Goal: Find specific page/section: Find specific page/section

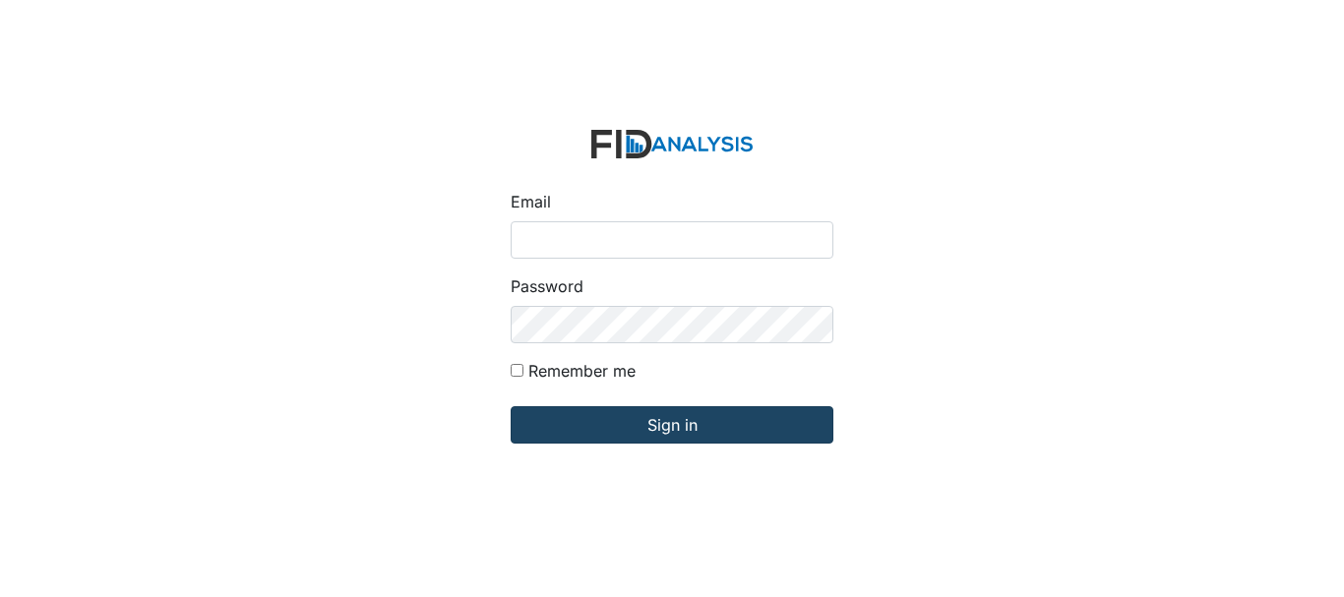
type input "[EMAIL_ADDRESS][DOMAIN_NAME]"
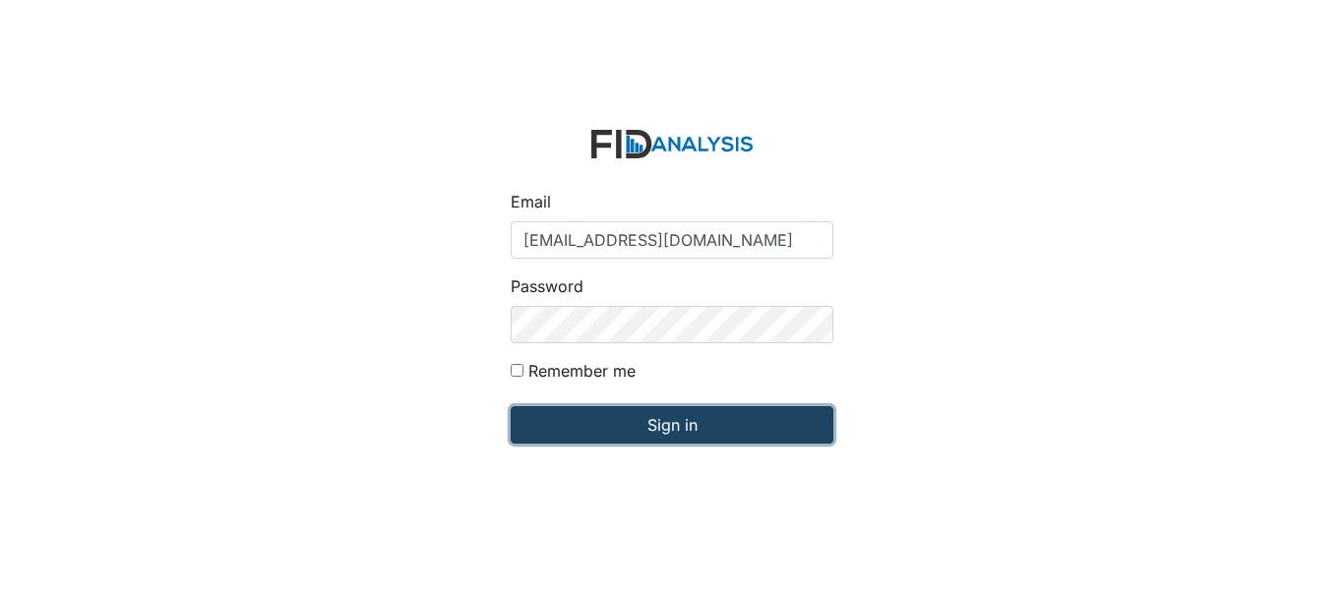
click at [623, 431] on input "Sign in" at bounding box center [672, 424] width 323 height 37
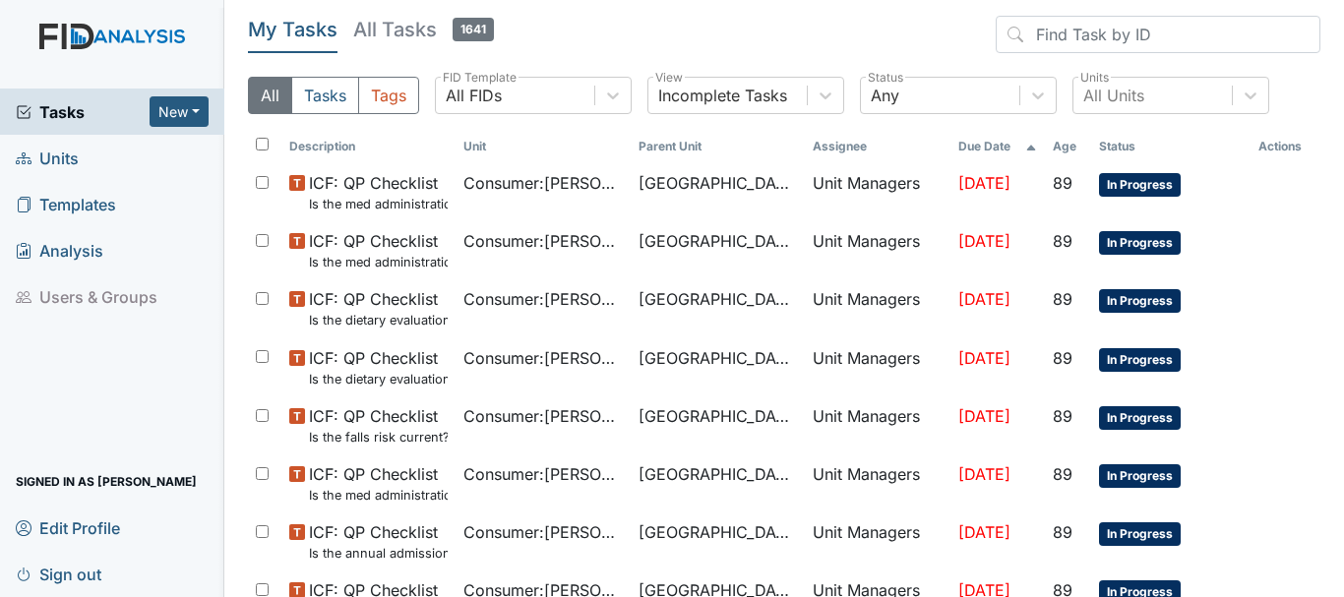
click at [81, 153] on link "Units" at bounding box center [112, 158] width 224 height 46
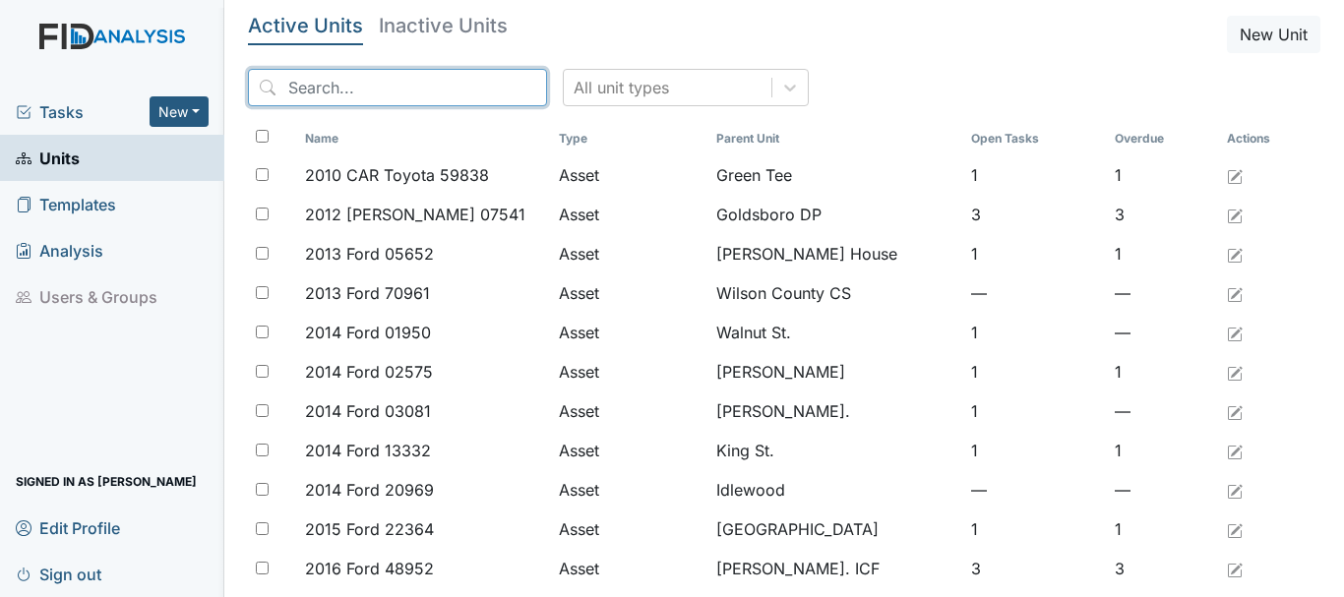
click at [354, 90] on input "search" at bounding box center [397, 87] width 299 height 37
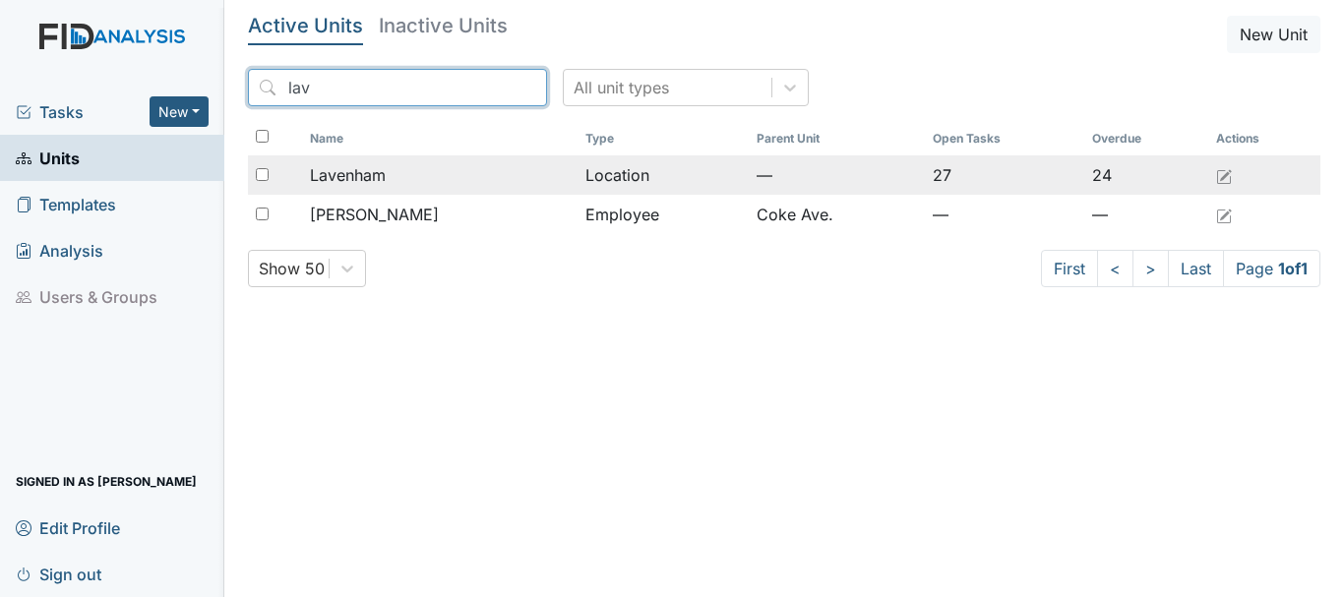
type input "lav"
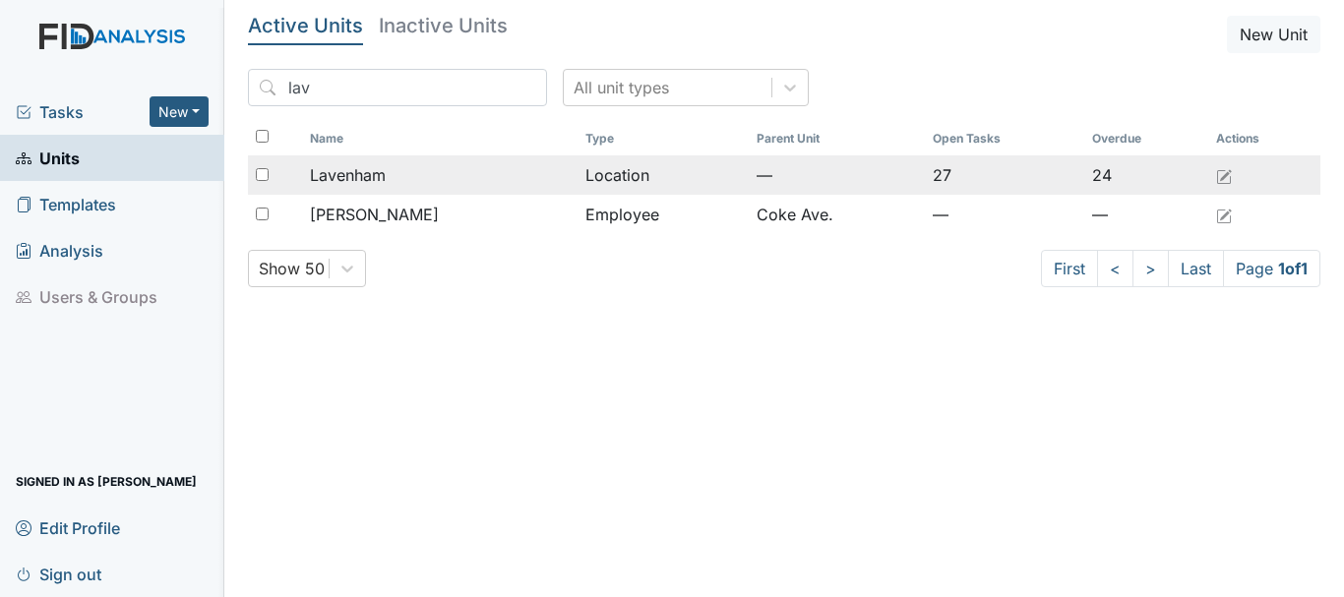
click at [385, 167] on span "Lavenham" at bounding box center [348, 175] width 76 height 24
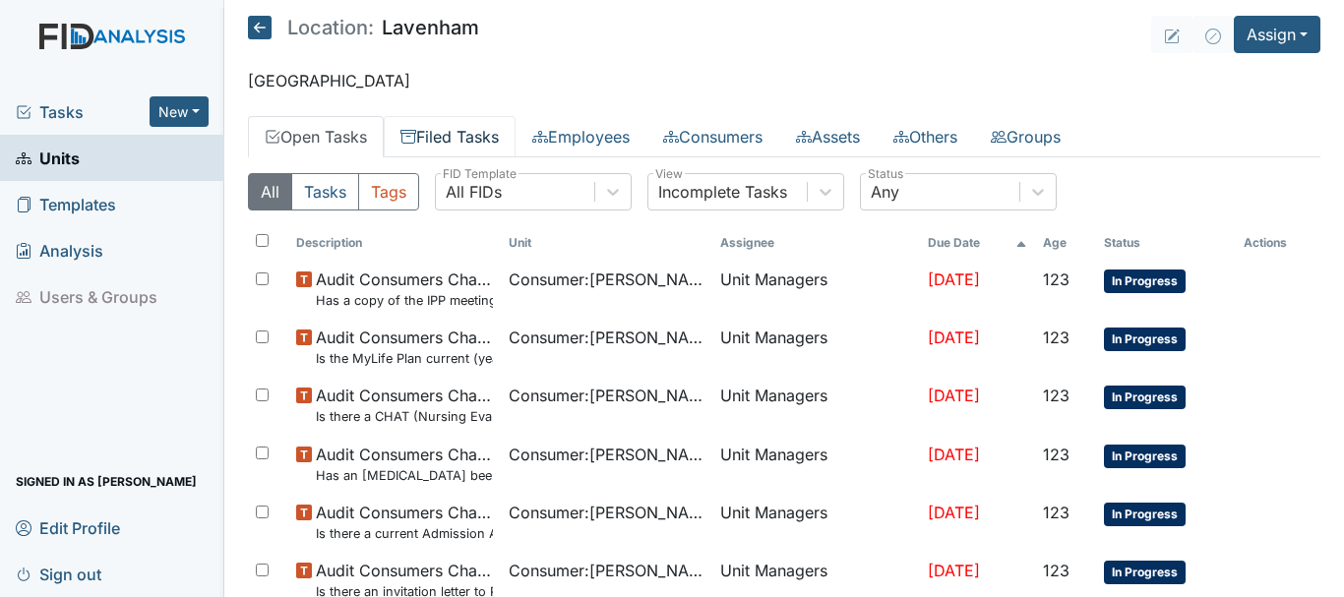
click at [453, 138] on link "Filed Tasks" at bounding box center [450, 136] width 132 height 41
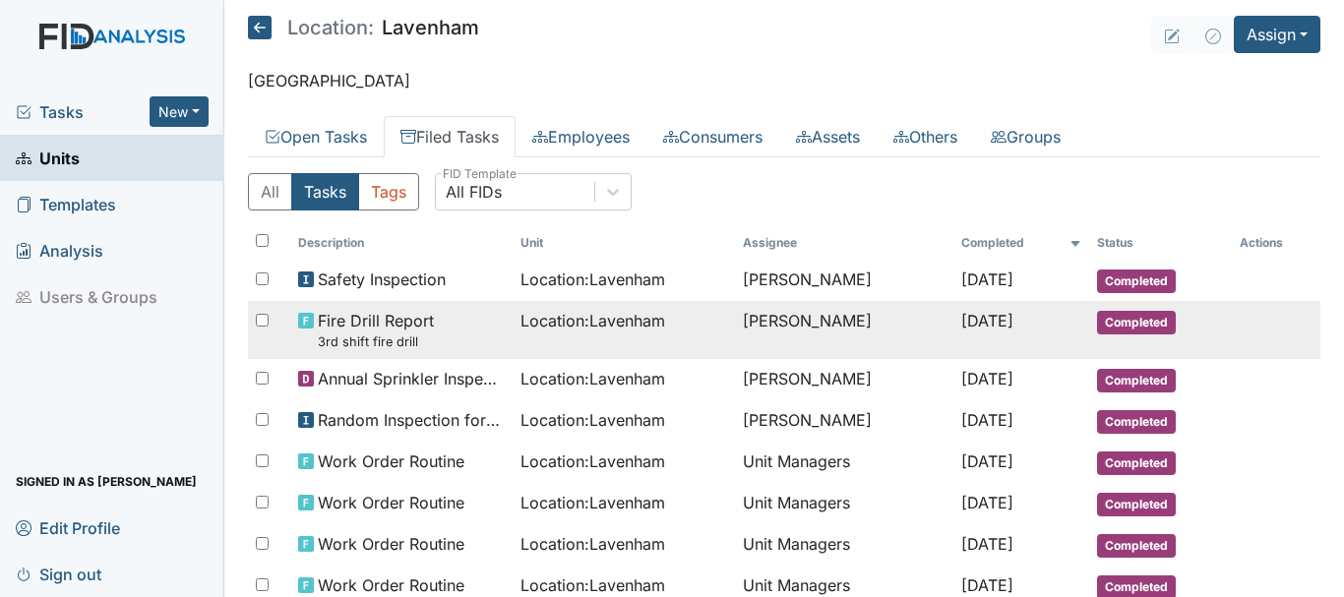
click at [1112, 322] on span "Completed" at bounding box center [1136, 323] width 79 height 24
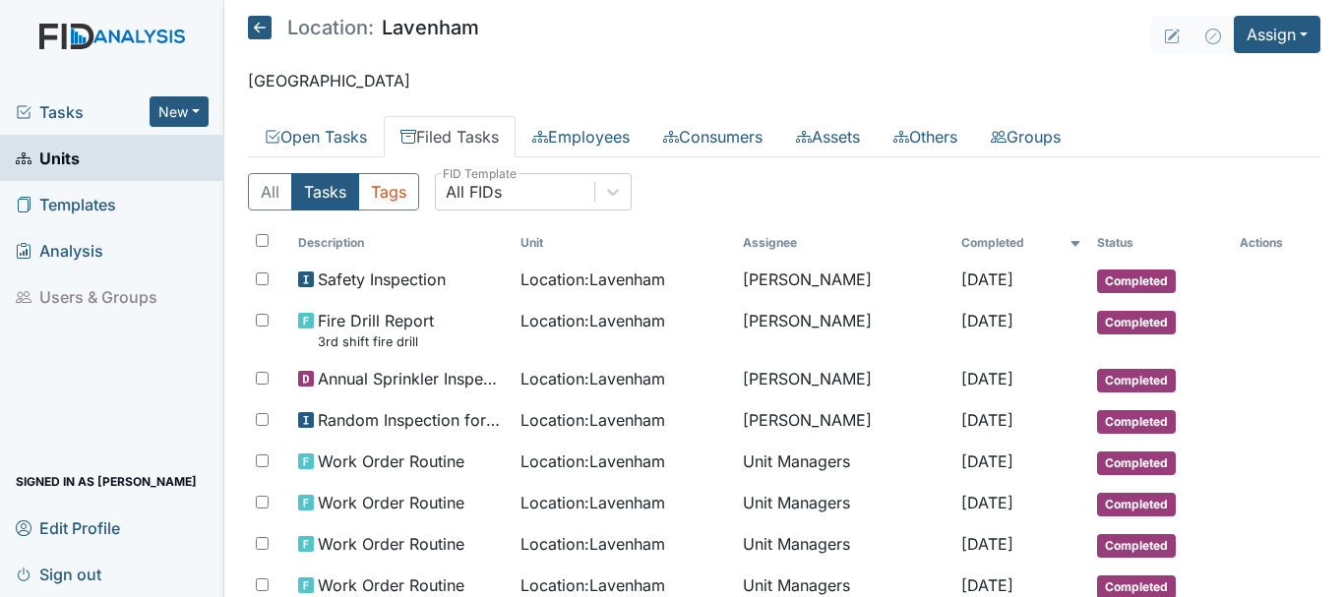
click at [120, 150] on link "Units" at bounding box center [112, 158] width 224 height 46
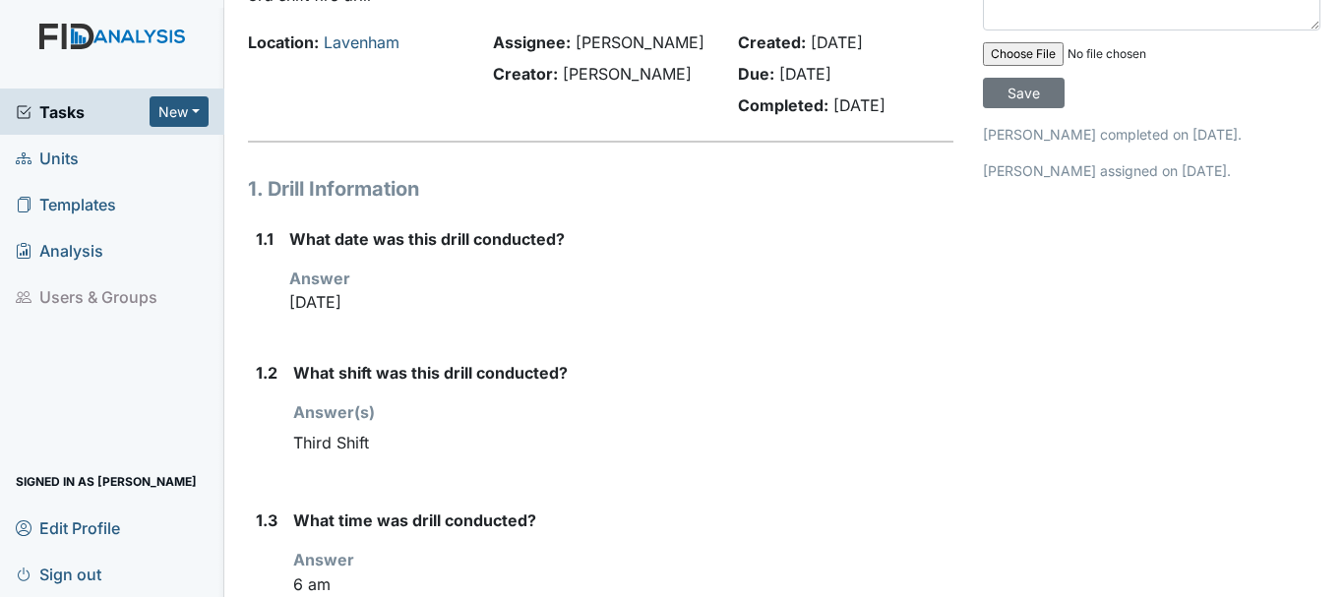
scroll to position [96, 0]
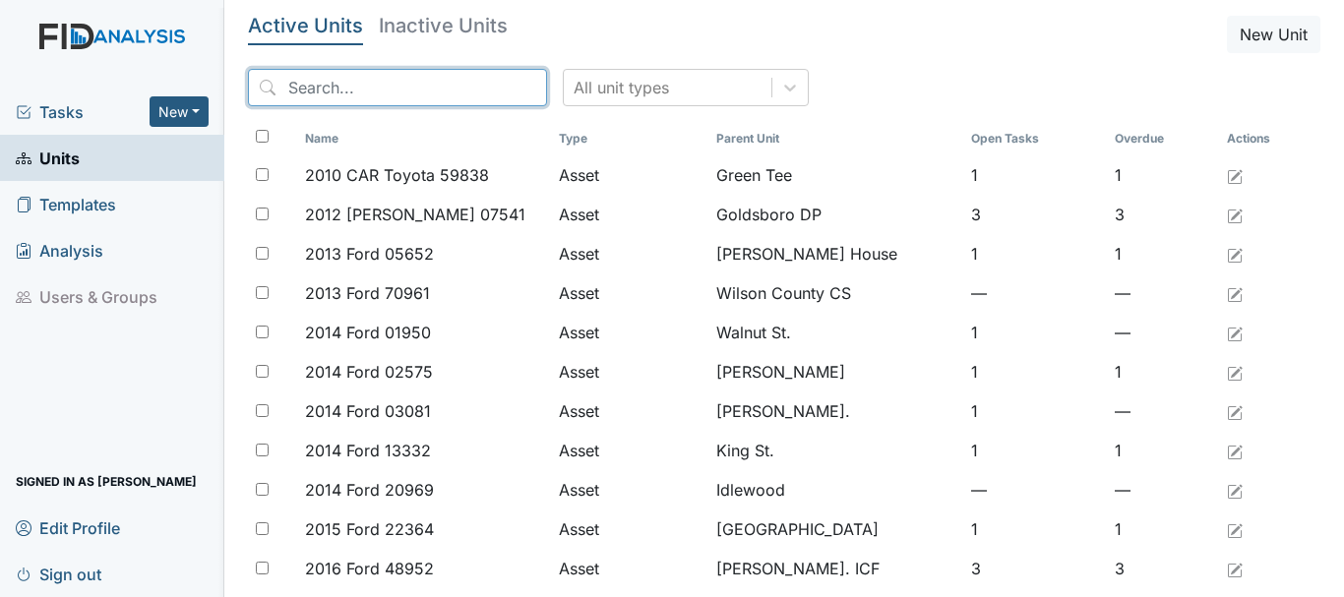
click at [359, 91] on input "search" at bounding box center [397, 87] width 299 height 37
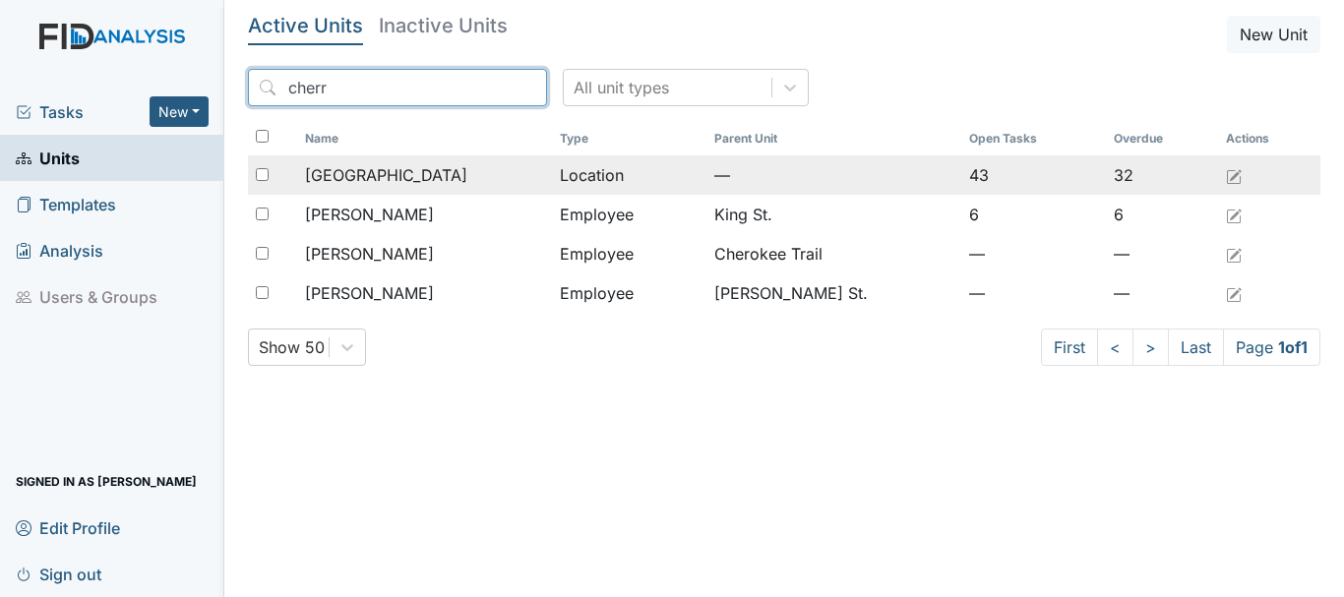
type input "cherr"
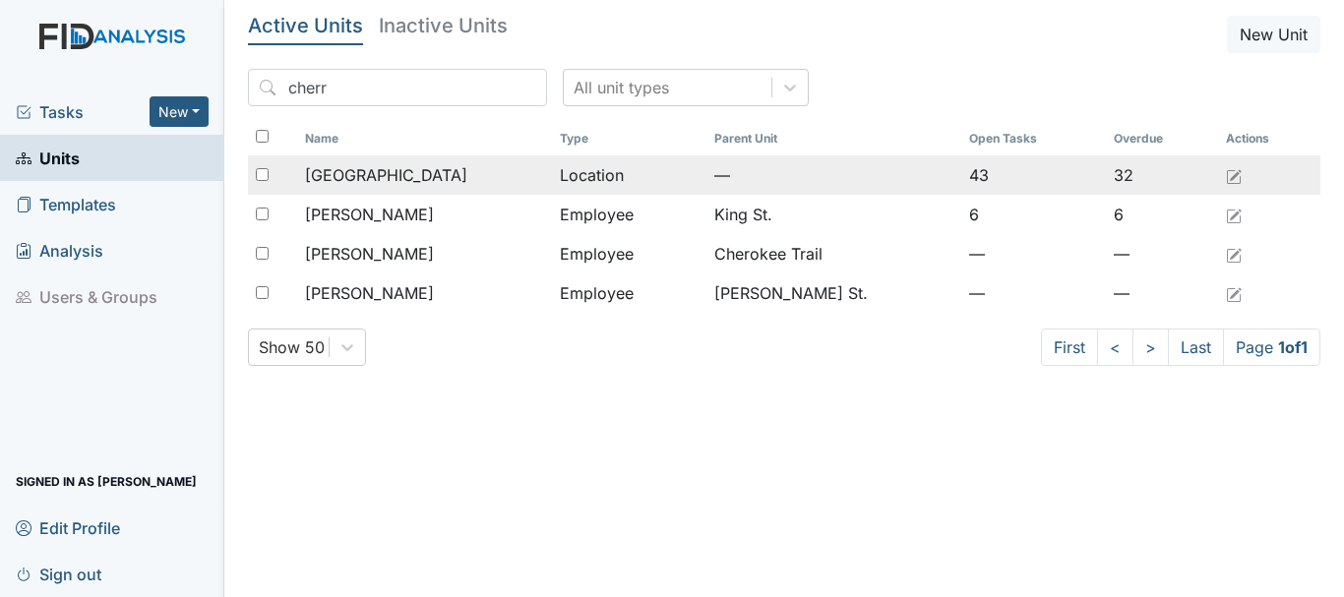
click at [399, 168] on span "Cherry Lane" at bounding box center [386, 175] width 162 height 24
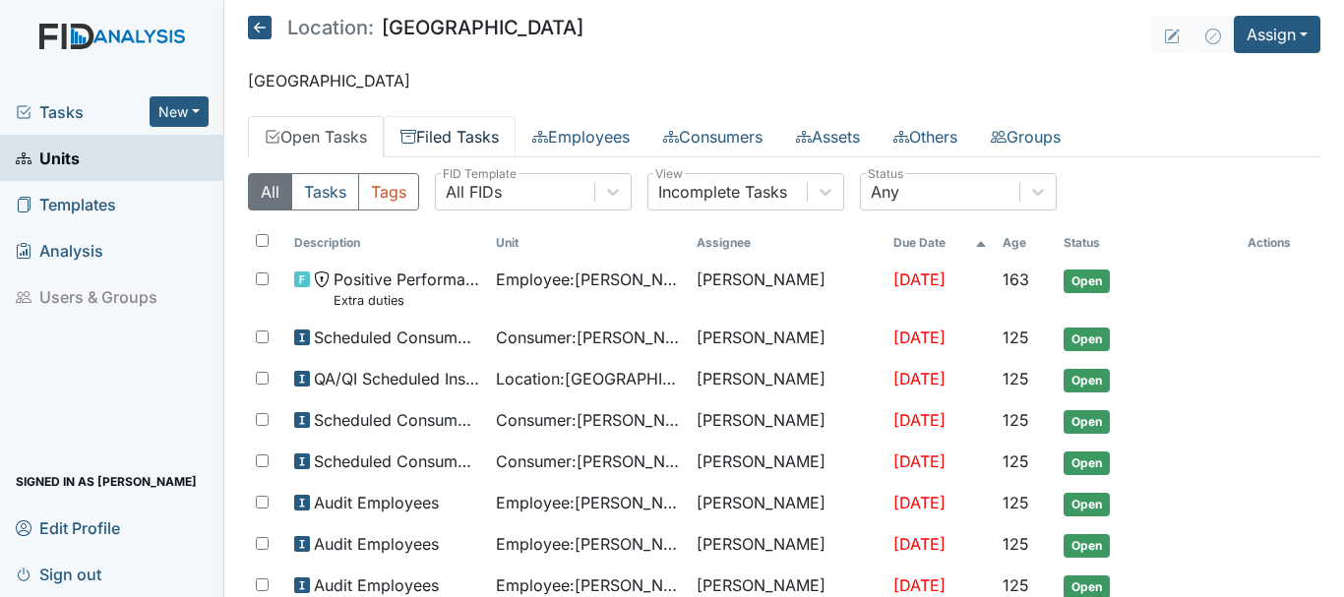
click at [460, 131] on link "Filed Tasks" at bounding box center [450, 136] width 132 height 41
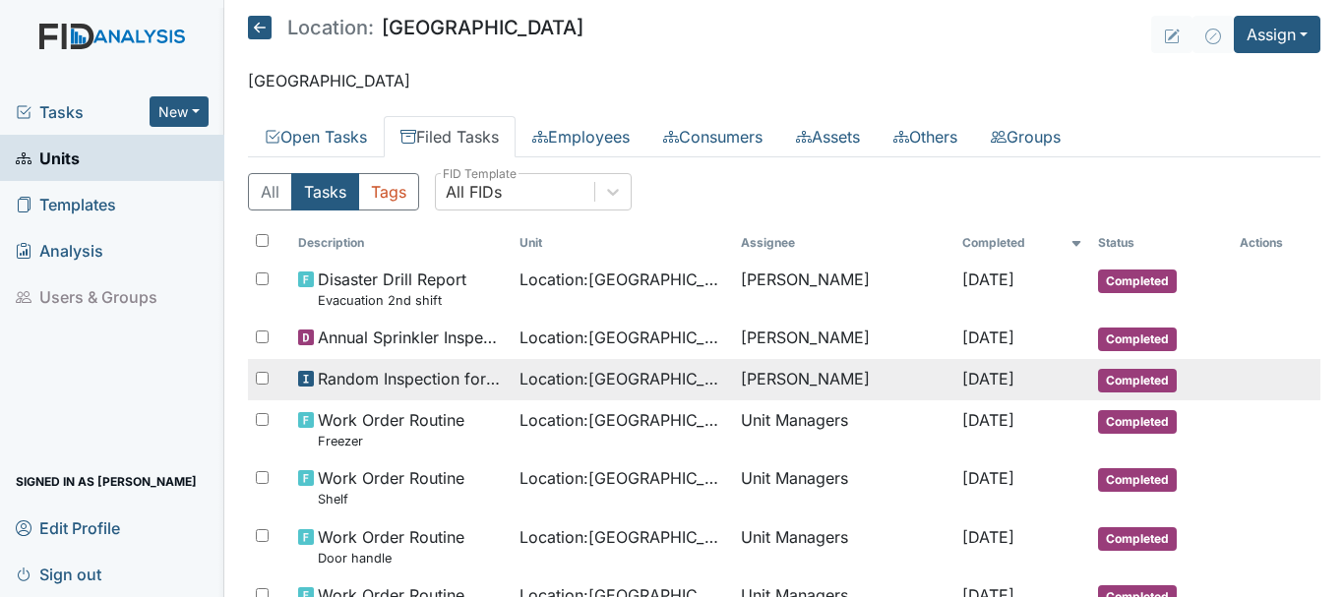
click at [1126, 382] on span "Completed" at bounding box center [1137, 381] width 79 height 24
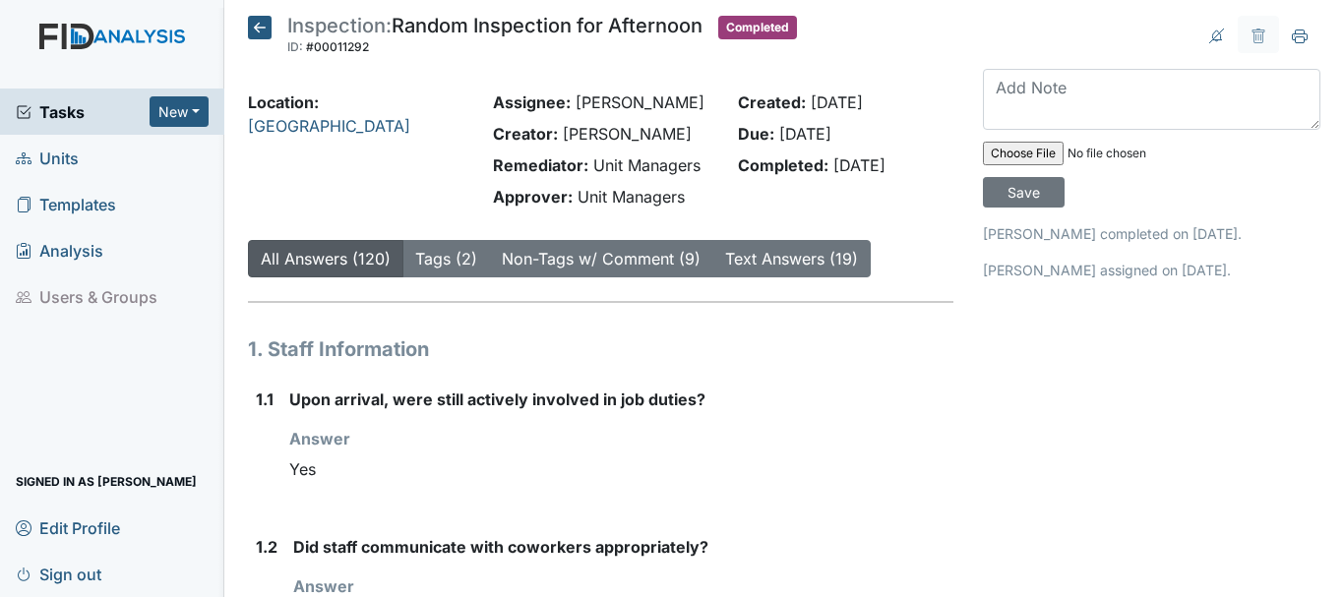
click at [261, 35] on icon at bounding box center [260, 28] width 24 height 24
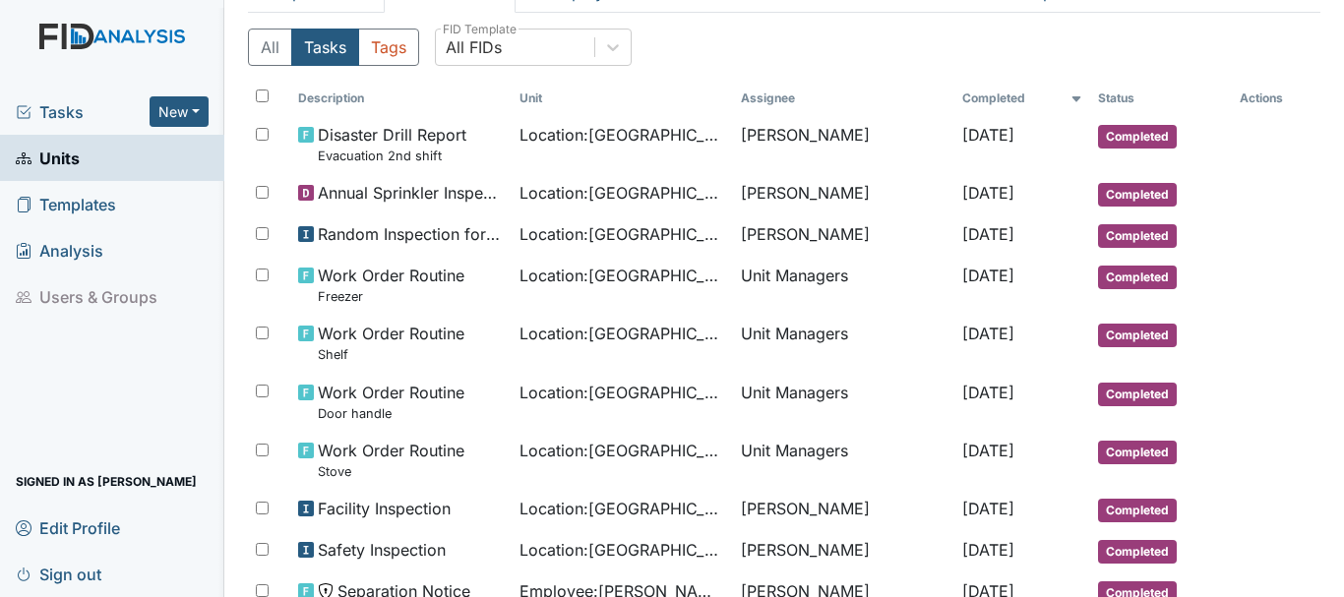
scroll to position [184, 0]
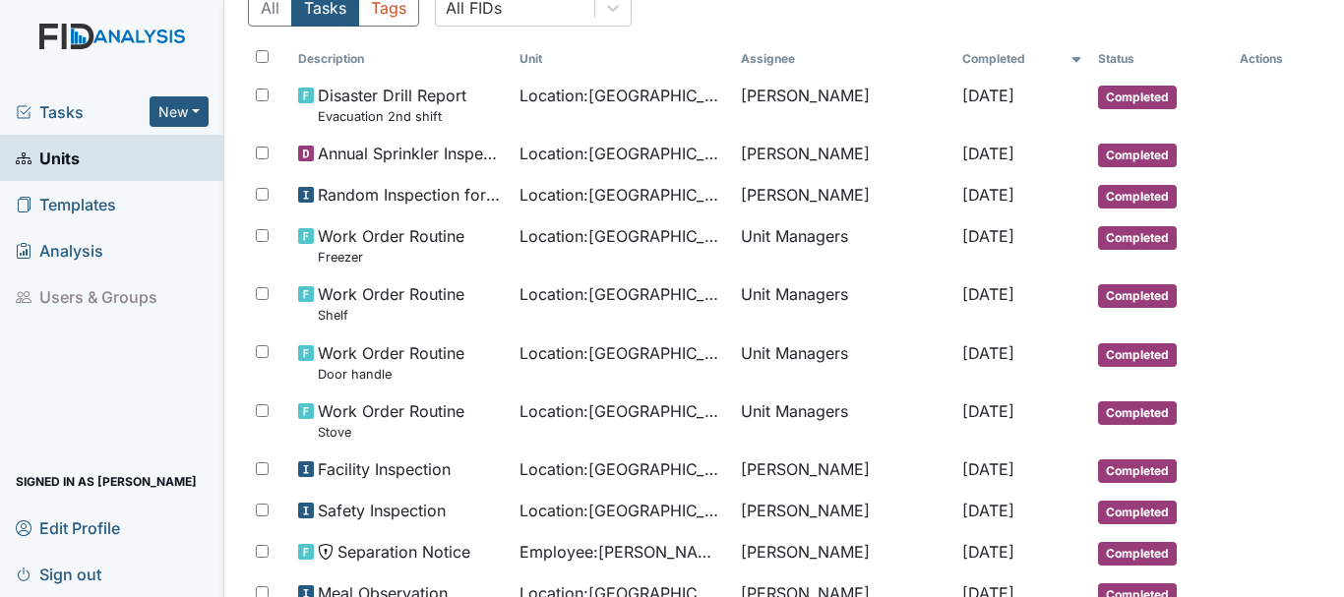
click at [107, 153] on link "Units" at bounding box center [112, 158] width 224 height 46
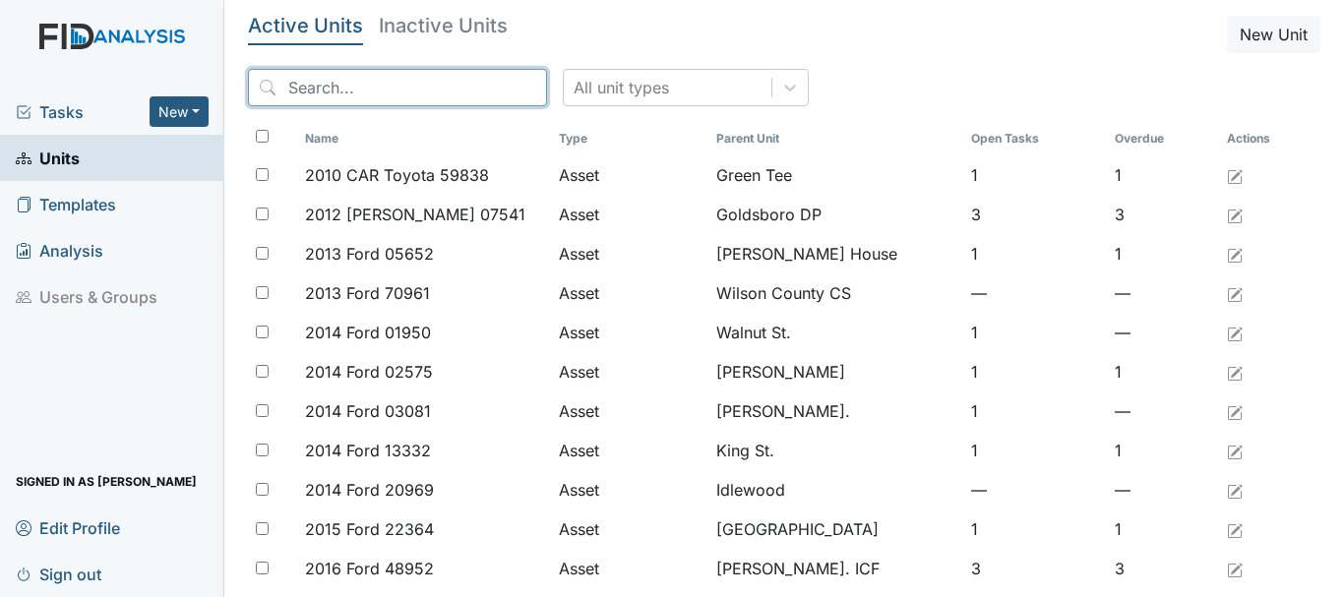
click at [352, 94] on input "search" at bounding box center [397, 87] width 299 height 37
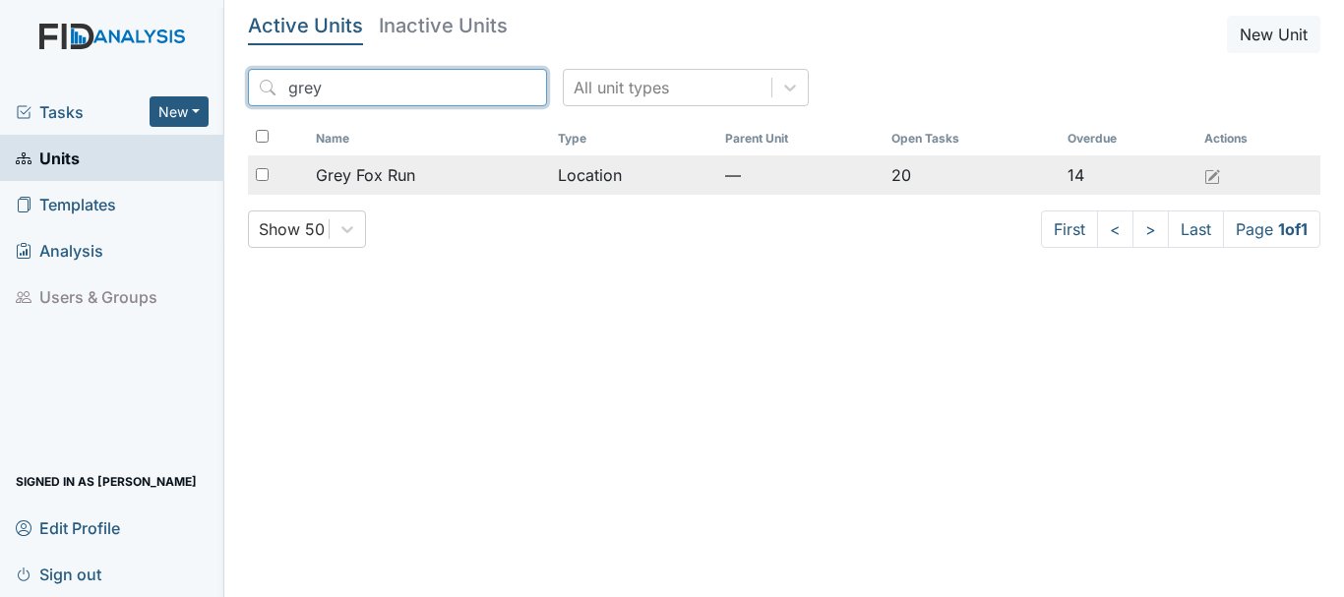
type input "grey"
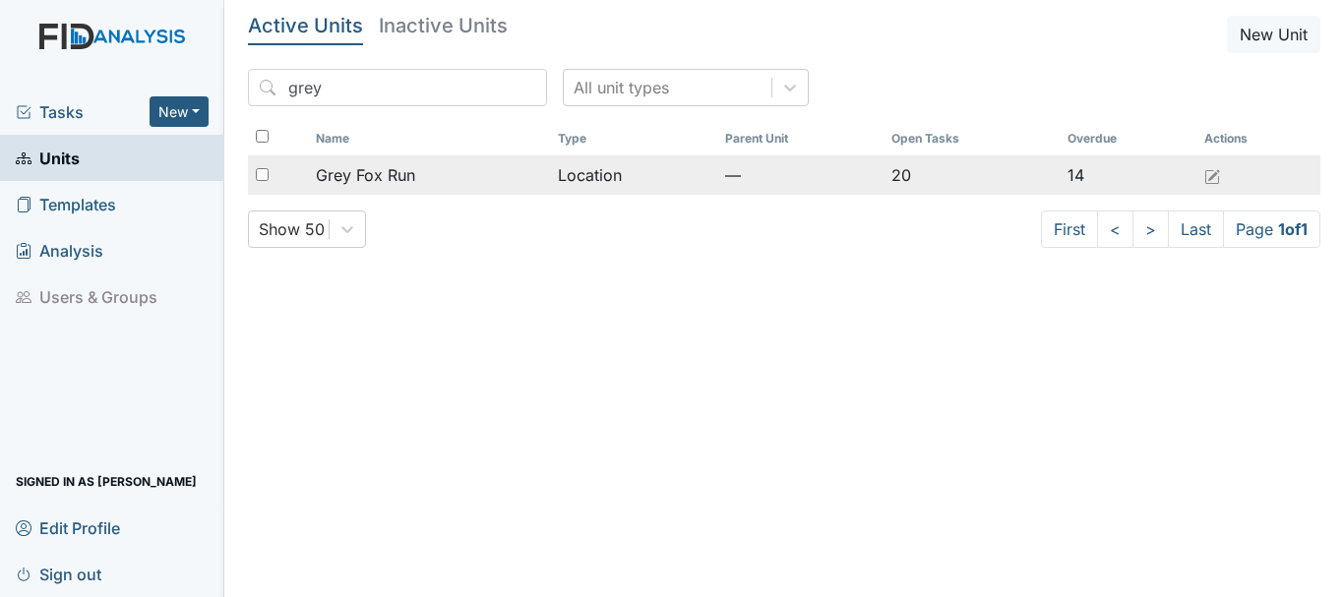
click at [413, 170] on span "Grey Fox Run" at bounding box center [365, 175] width 99 height 24
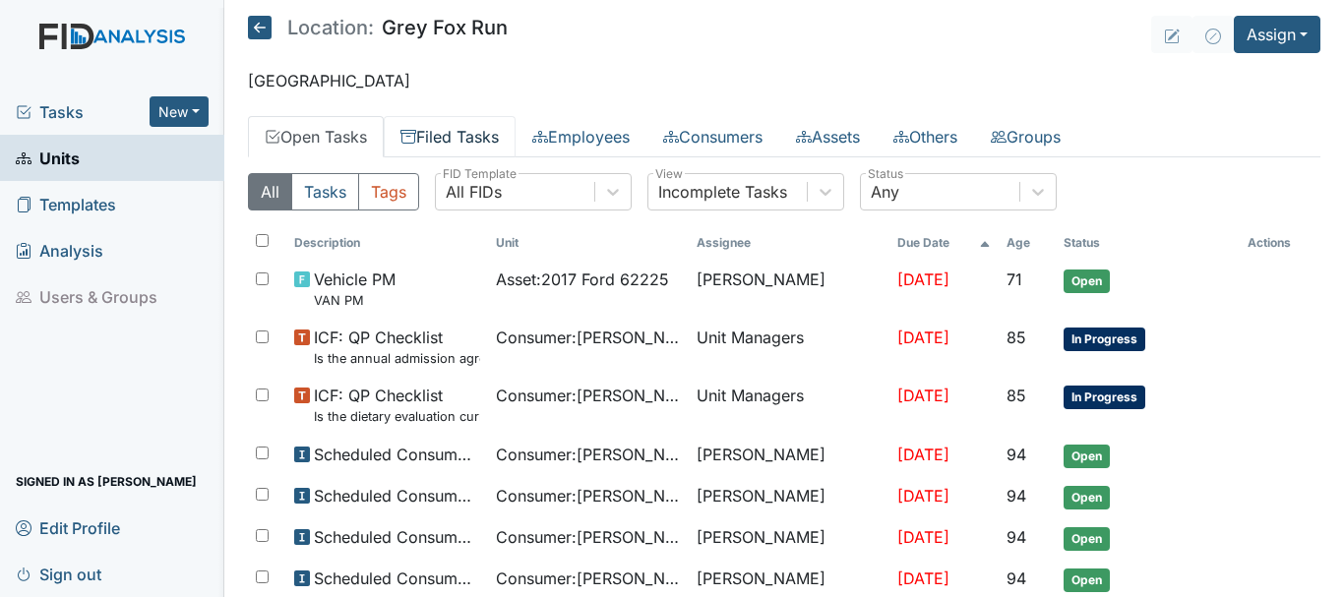
click at [454, 140] on link "Filed Tasks" at bounding box center [450, 136] width 132 height 41
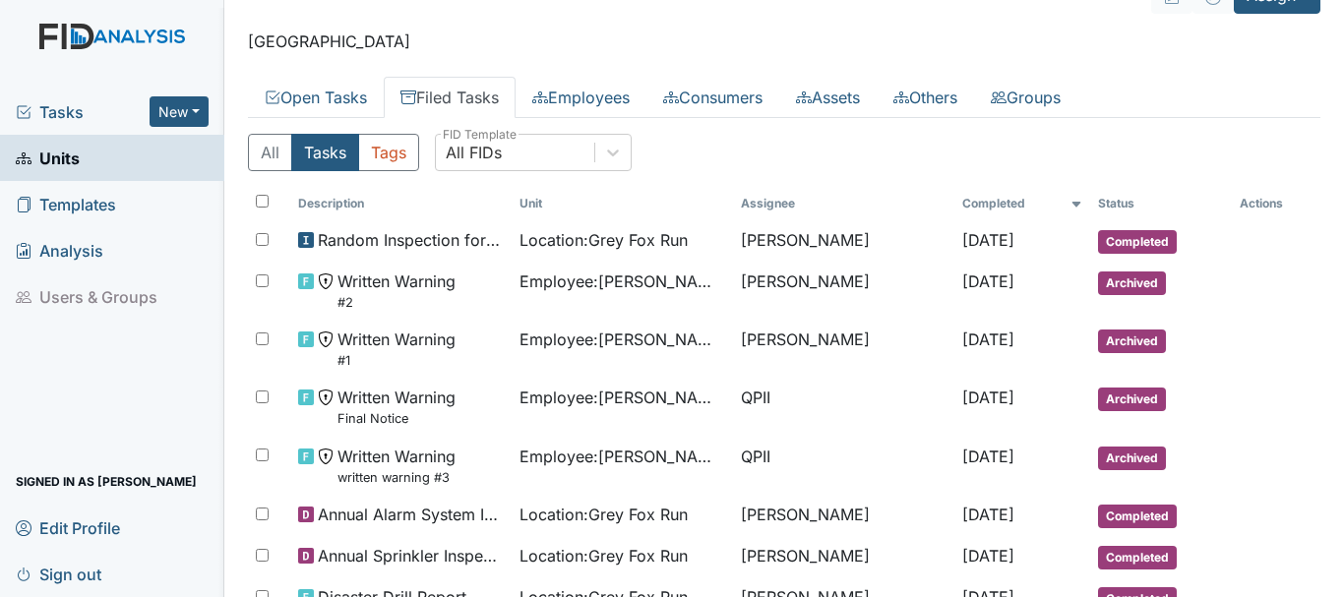
scroll to position [79, 0]
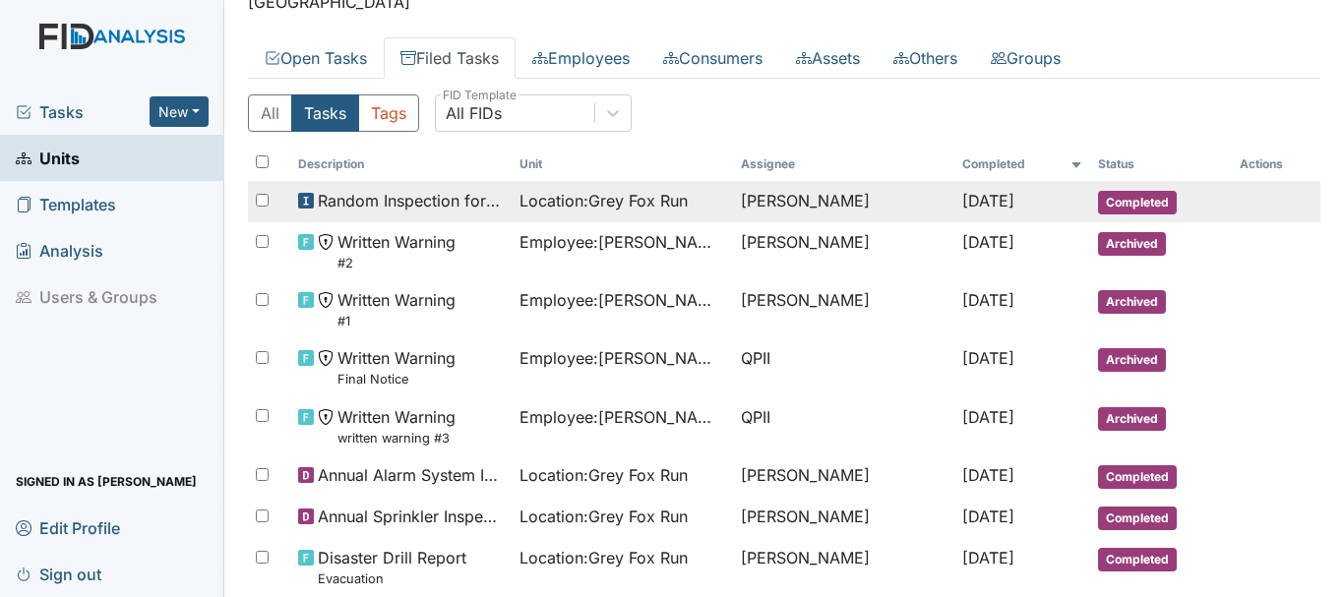
click at [1132, 202] on span "Completed" at bounding box center [1137, 203] width 79 height 24
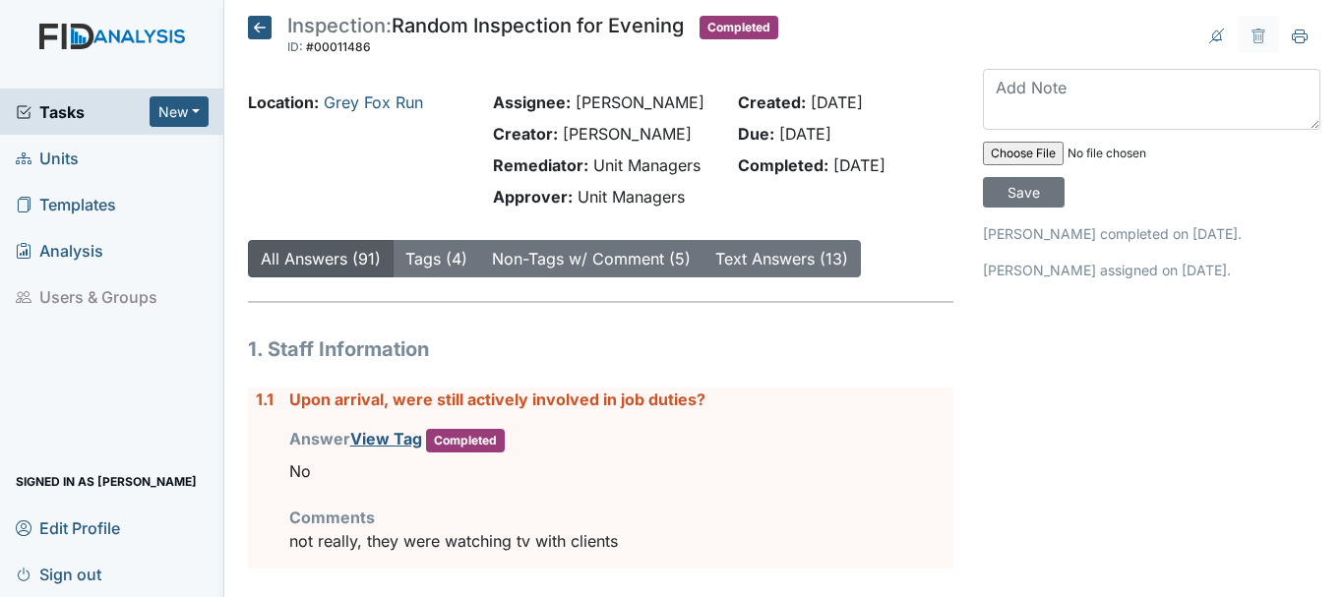
click at [259, 24] on icon at bounding box center [260, 28] width 24 height 24
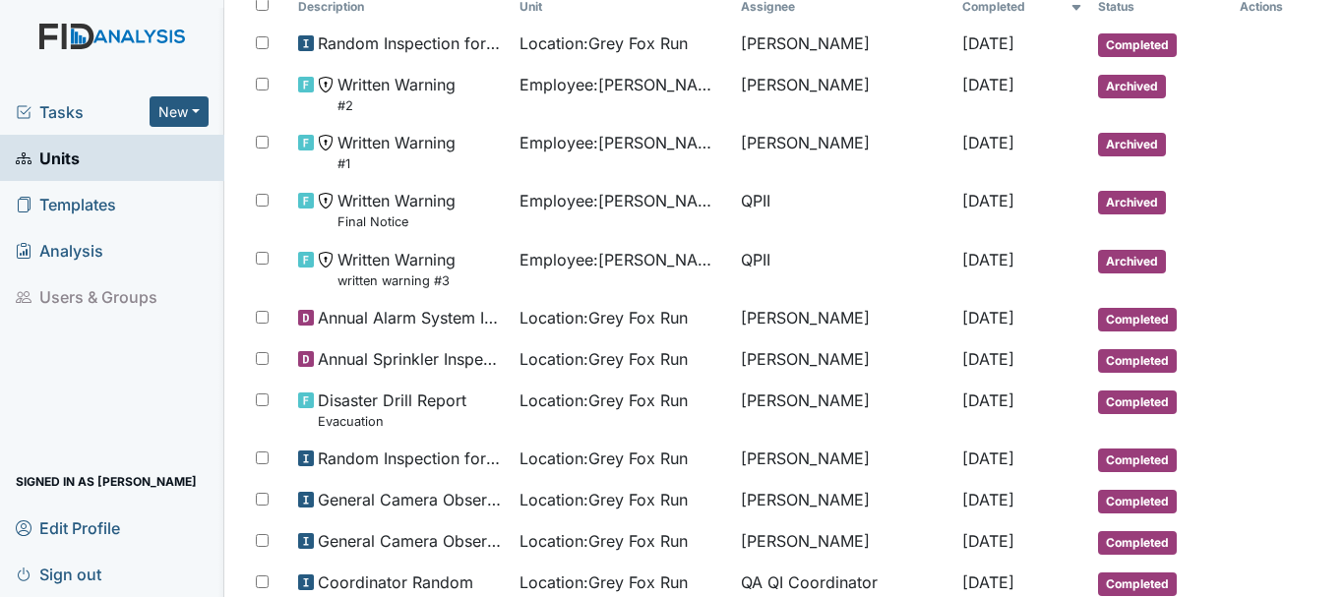
scroll to position [276, 0]
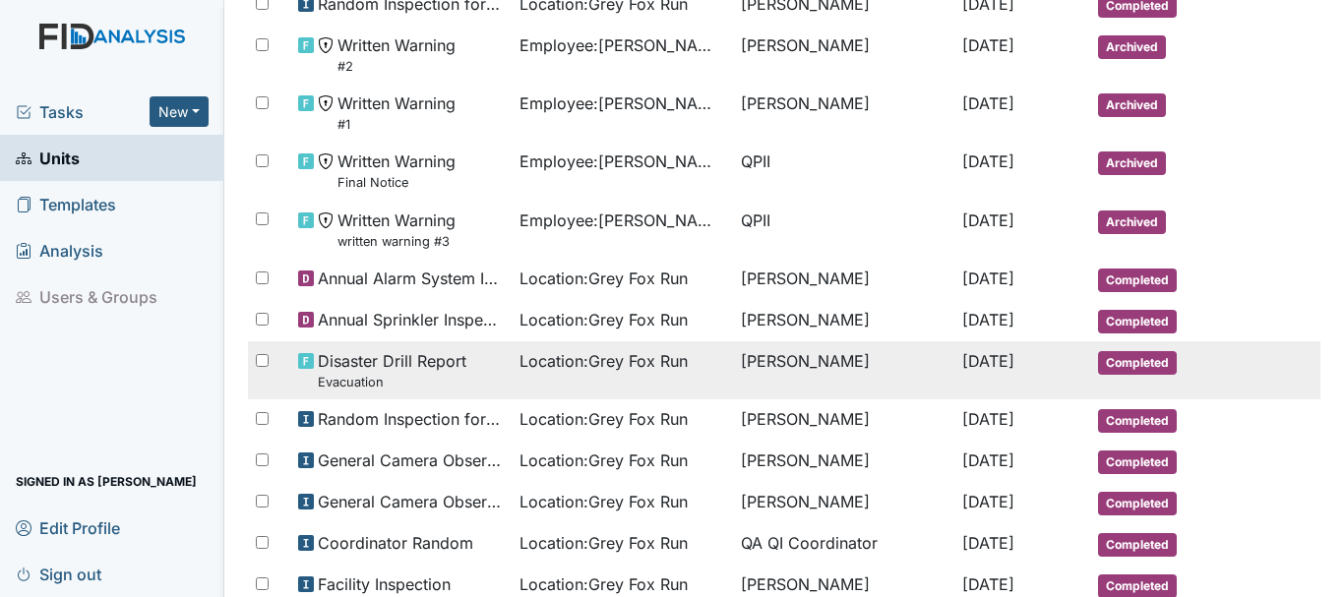
click at [1146, 361] on span "Completed" at bounding box center [1137, 363] width 79 height 24
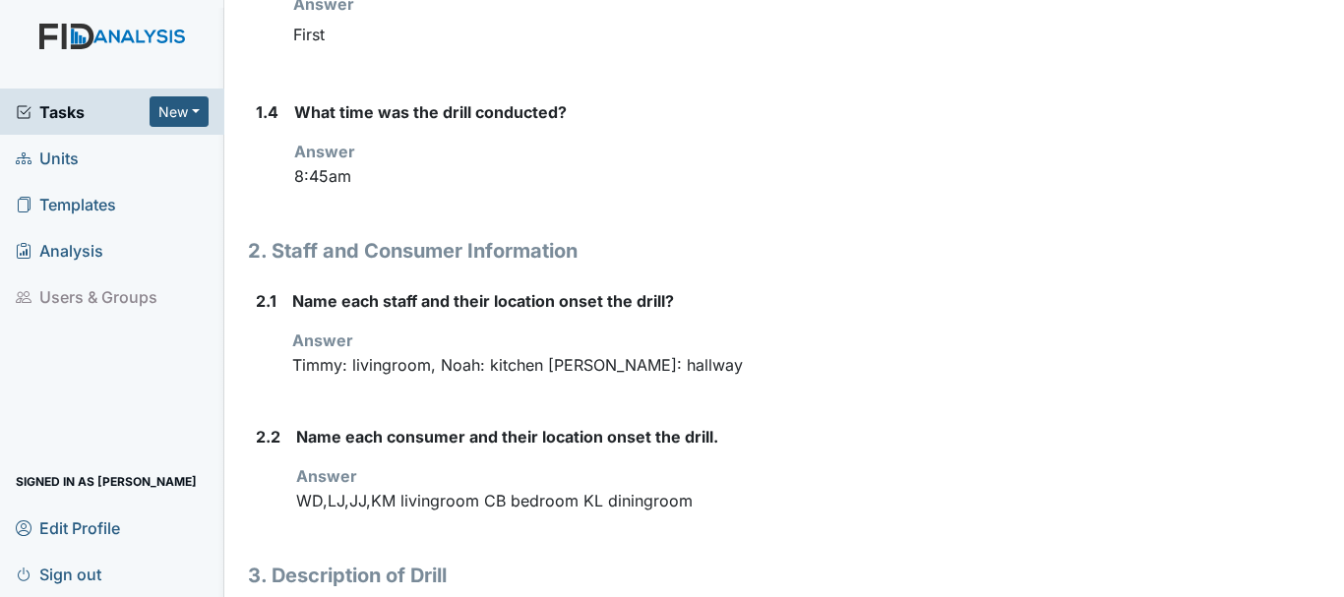
scroll to position [721, 0]
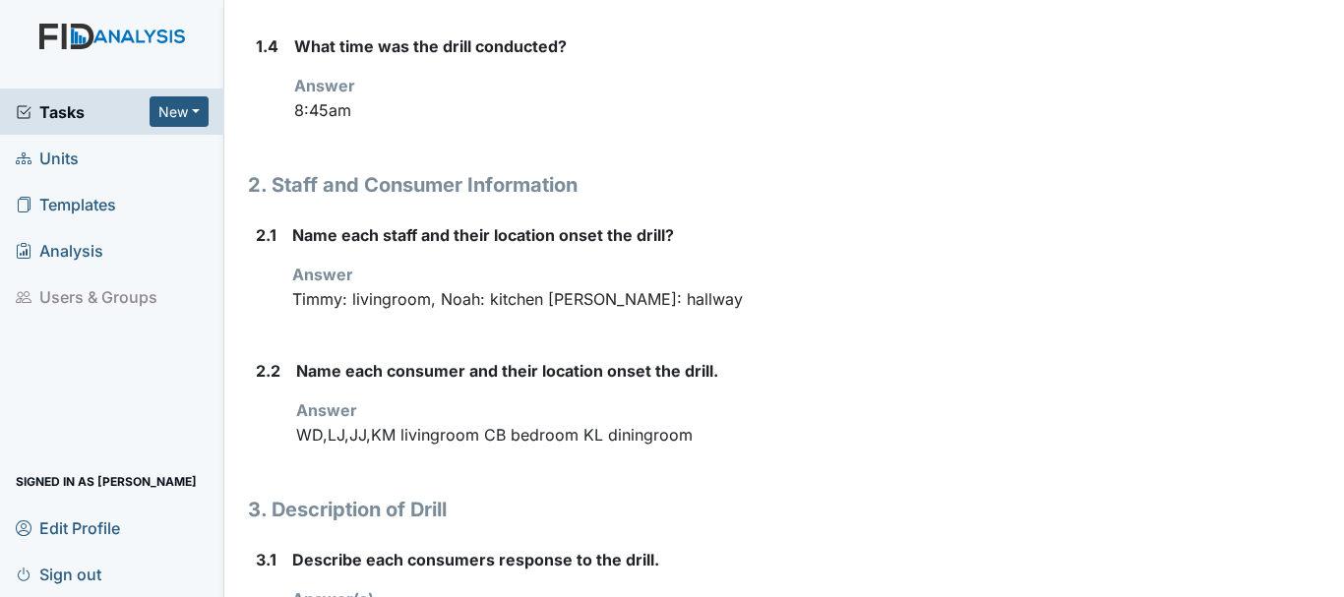
click at [91, 162] on link "Units" at bounding box center [112, 158] width 224 height 46
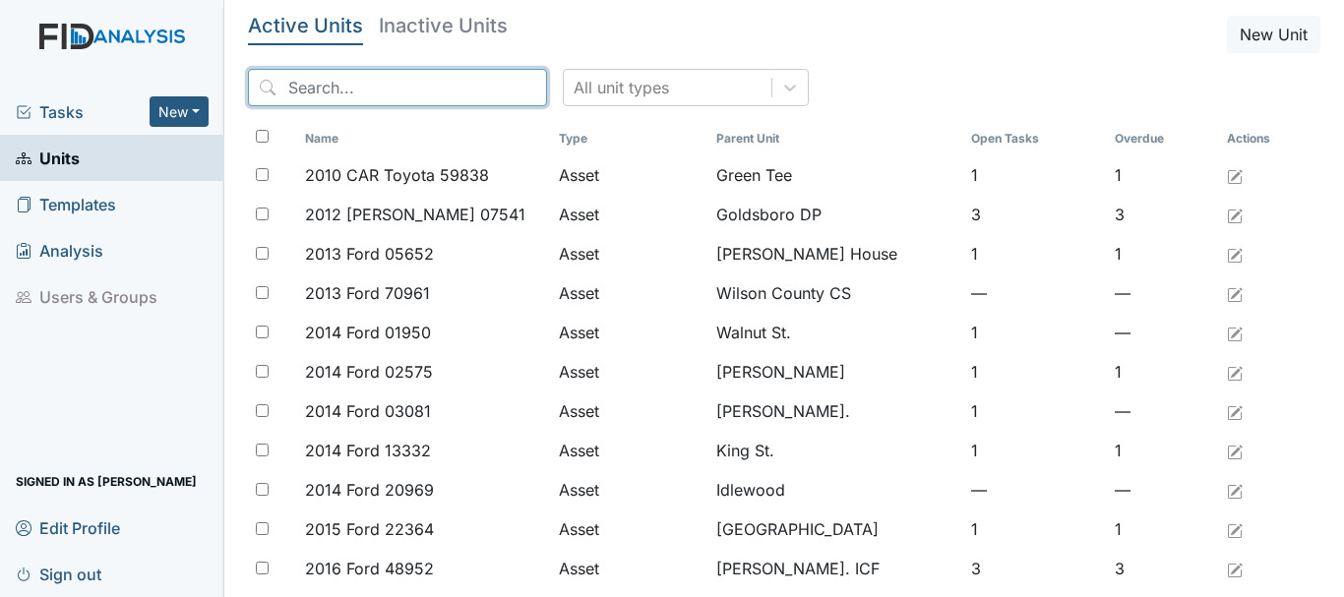
click at [351, 85] on input "search" at bounding box center [397, 87] width 299 height 37
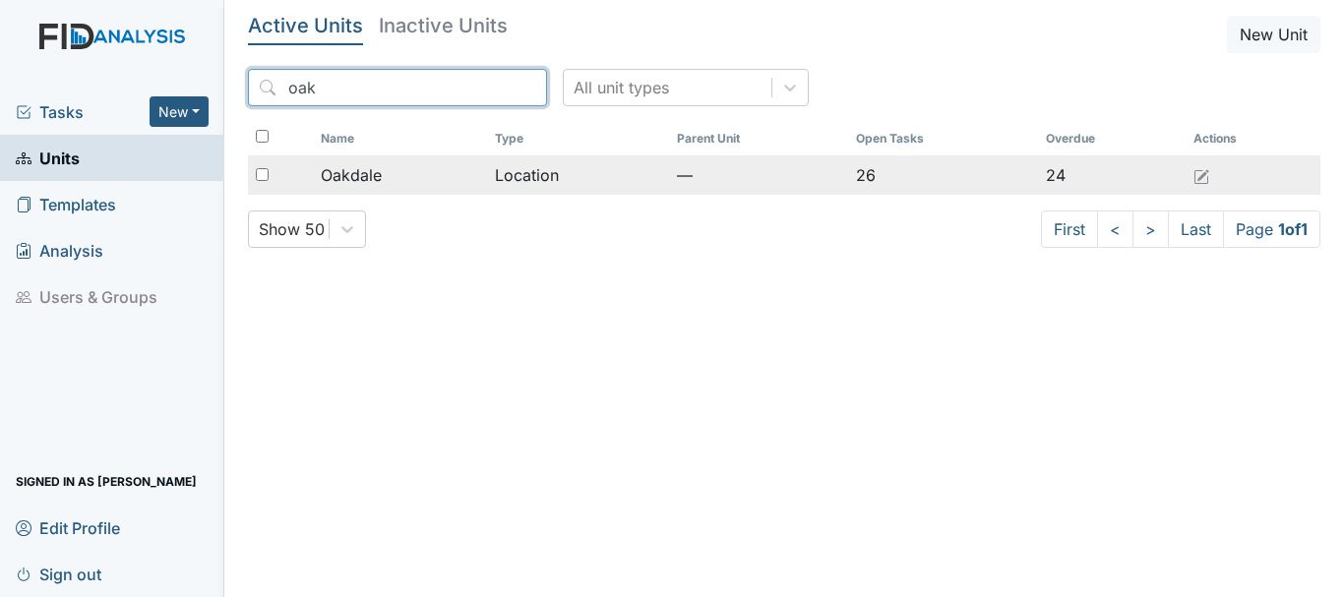
type input "oak"
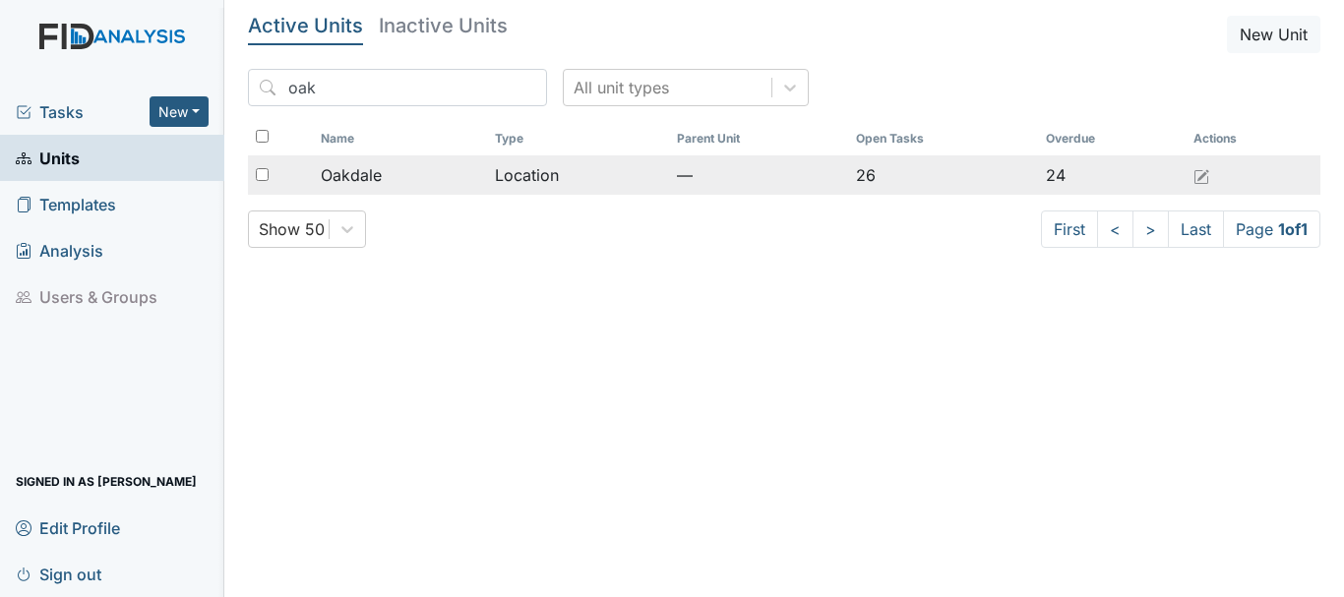
click at [387, 173] on div "Oakdale" at bounding box center [400, 175] width 159 height 24
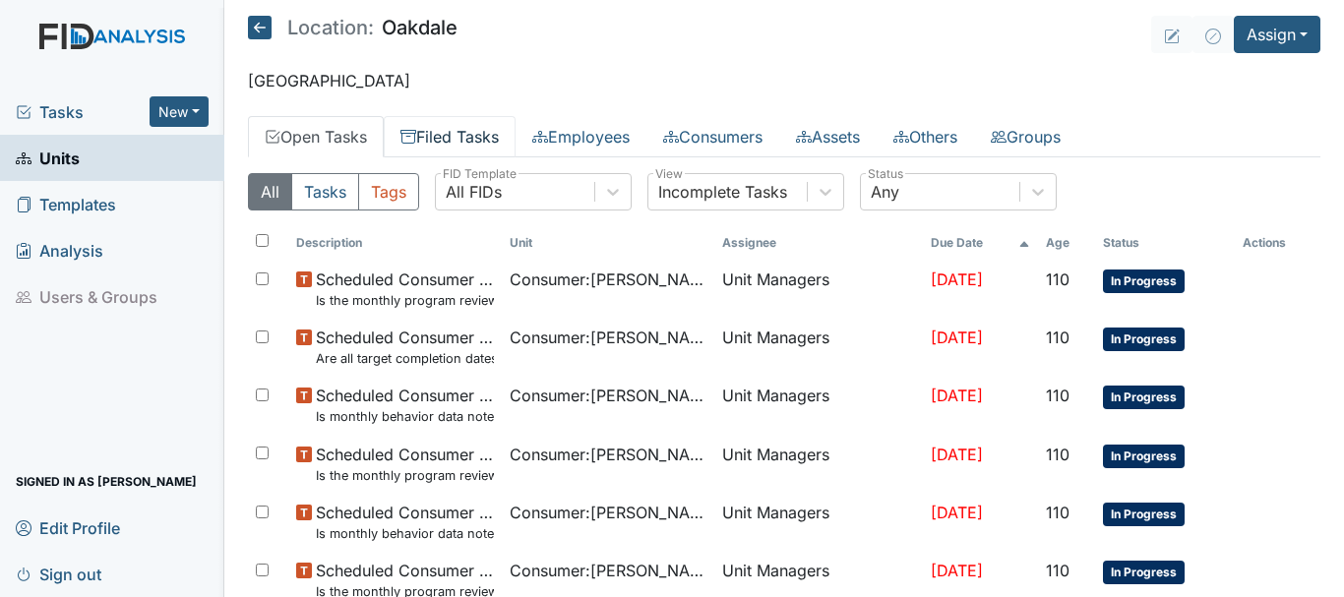
click at [454, 144] on link "Filed Tasks" at bounding box center [450, 136] width 132 height 41
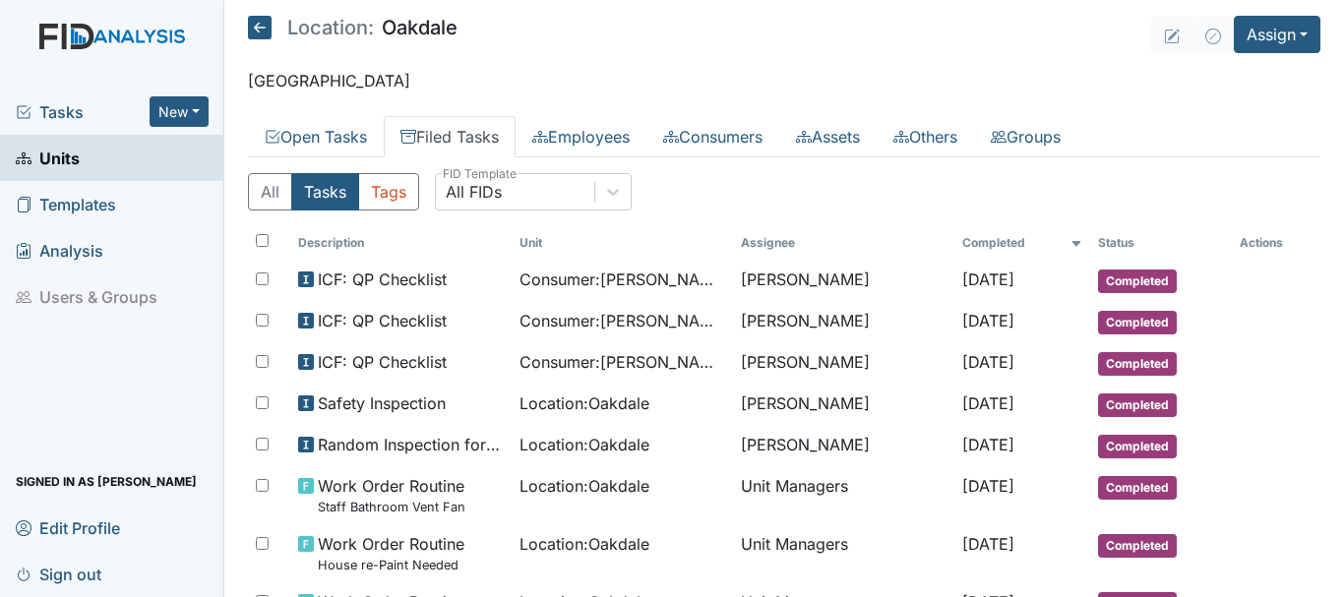
click at [82, 166] on link "Units" at bounding box center [112, 158] width 224 height 46
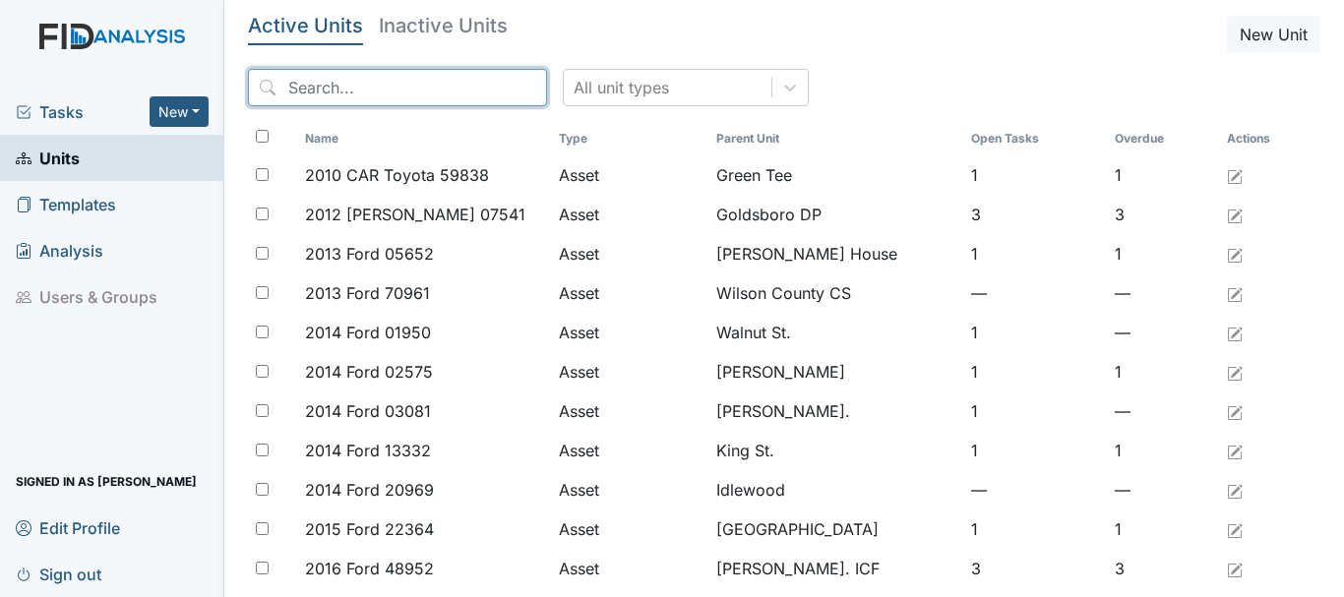
click at [350, 87] on input "search" at bounding box center [397, 87] width 299 height 37
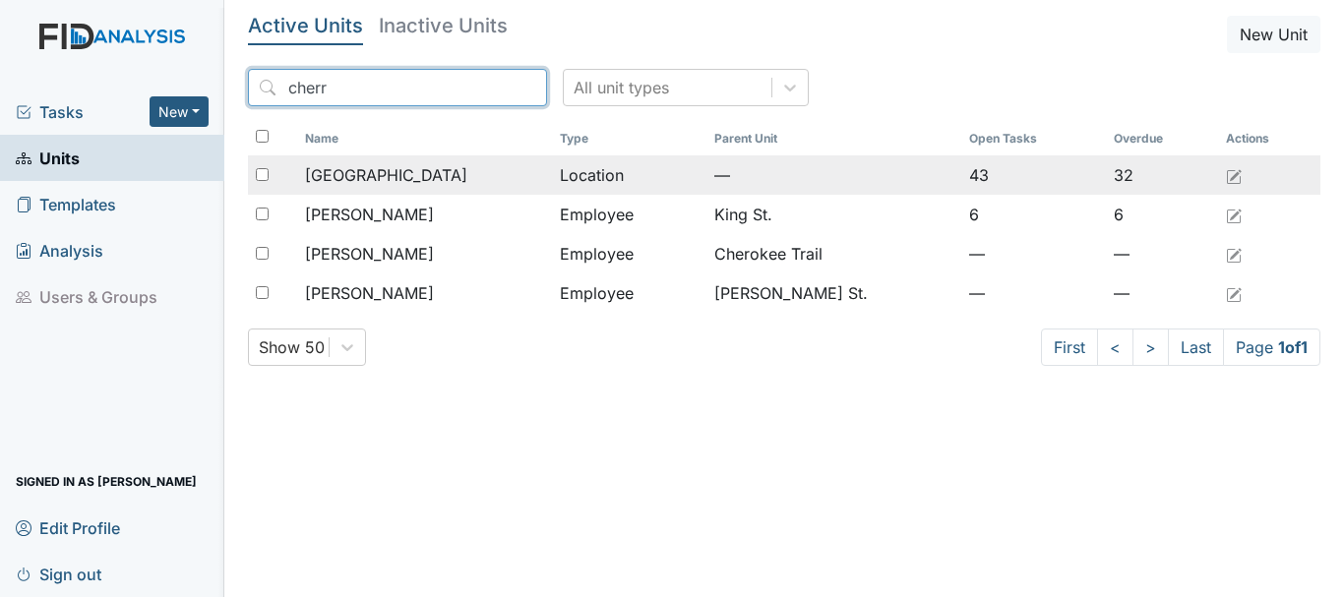
type input "cherr"
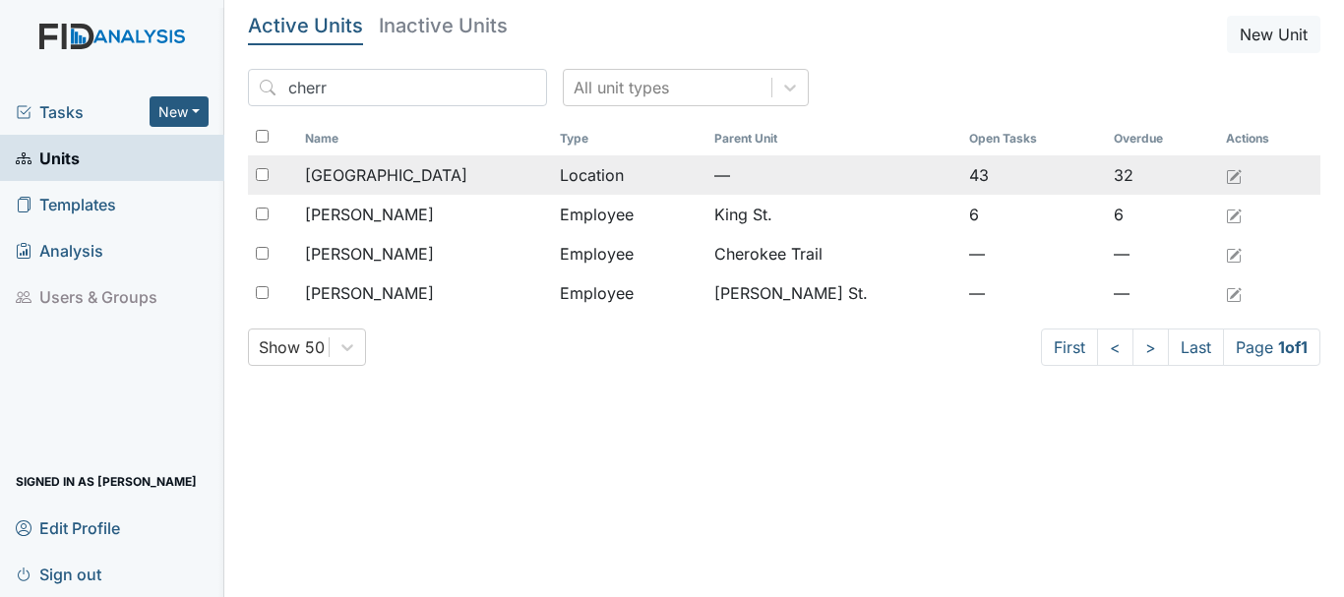
click at [377, 186] on span "[GEOGRAPHIC_DATA]" at bounding box center [386, 175] width 162 height 24
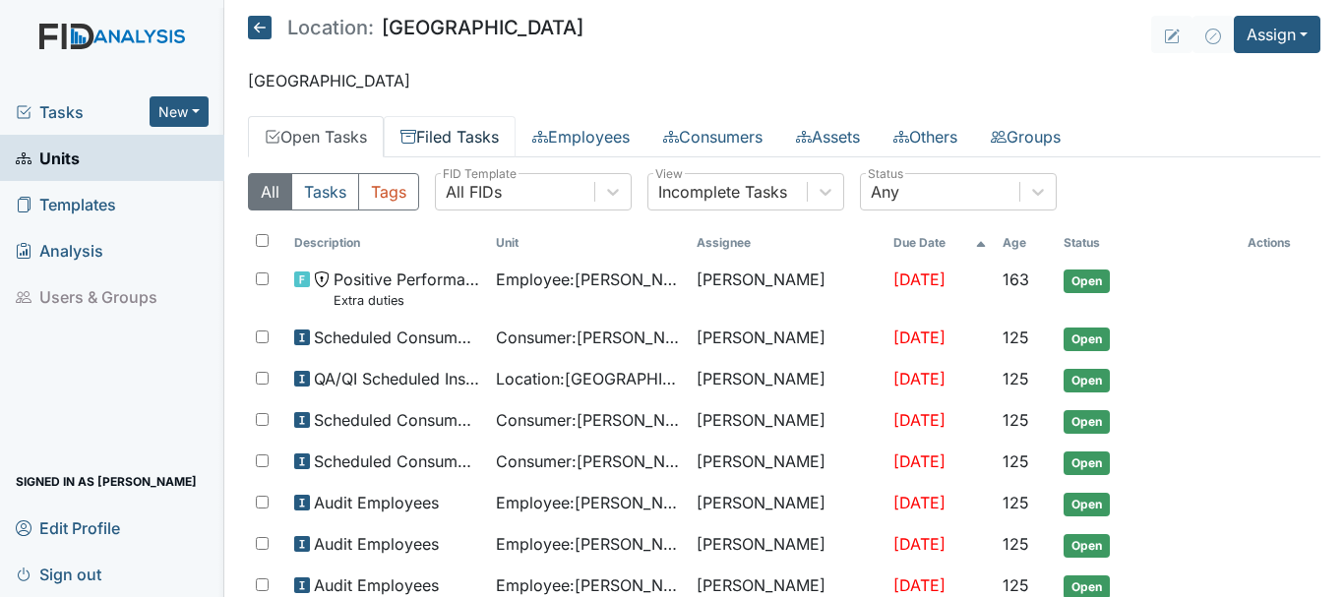
click at [470, 135] on link "Filed Tasks" at bounding box center [450, 136] width 132 height 41
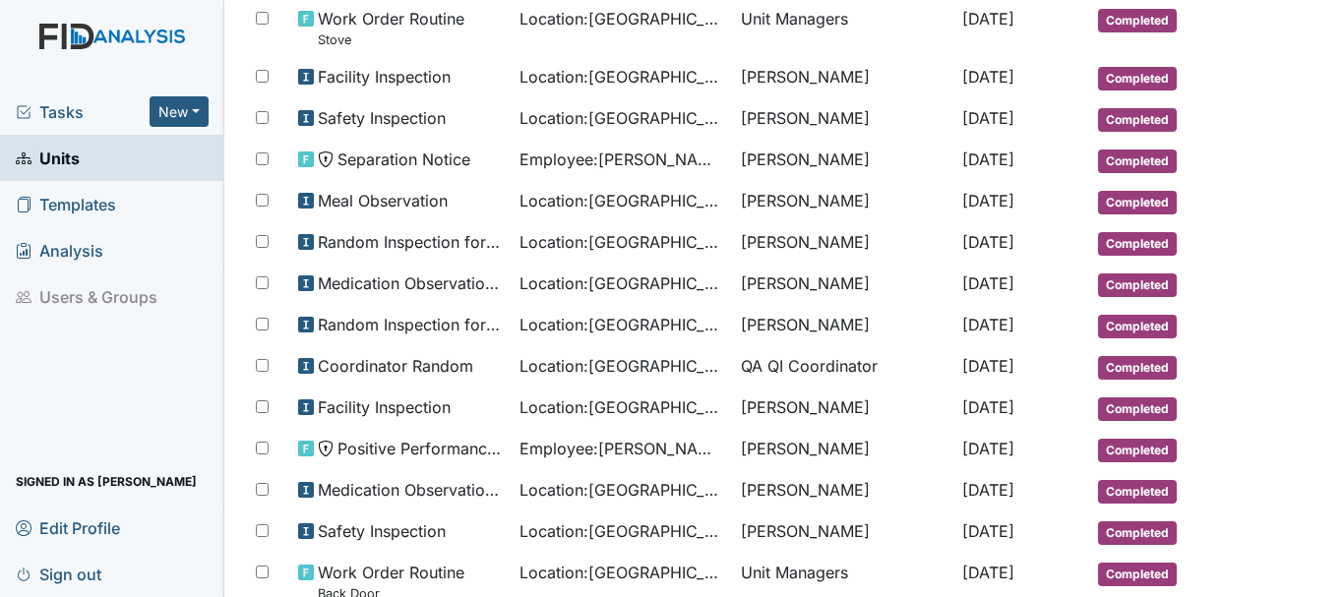
scroll to position [591, 0]
